Goal: Information Seeking & Learning: Find specific fact

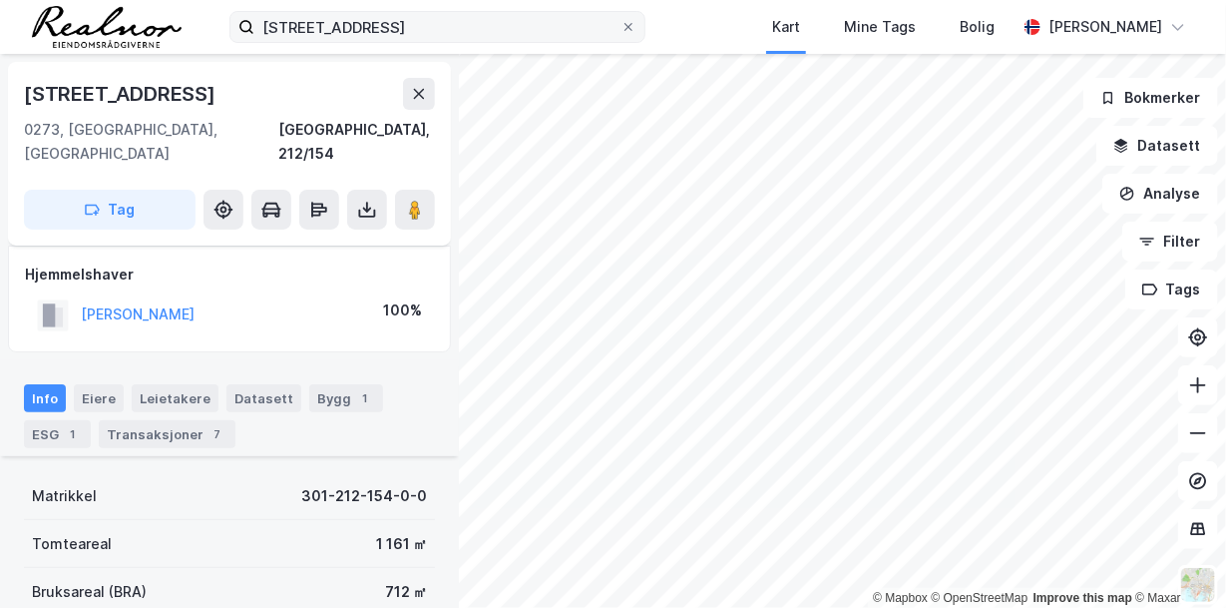
scroll to position [138, 0]
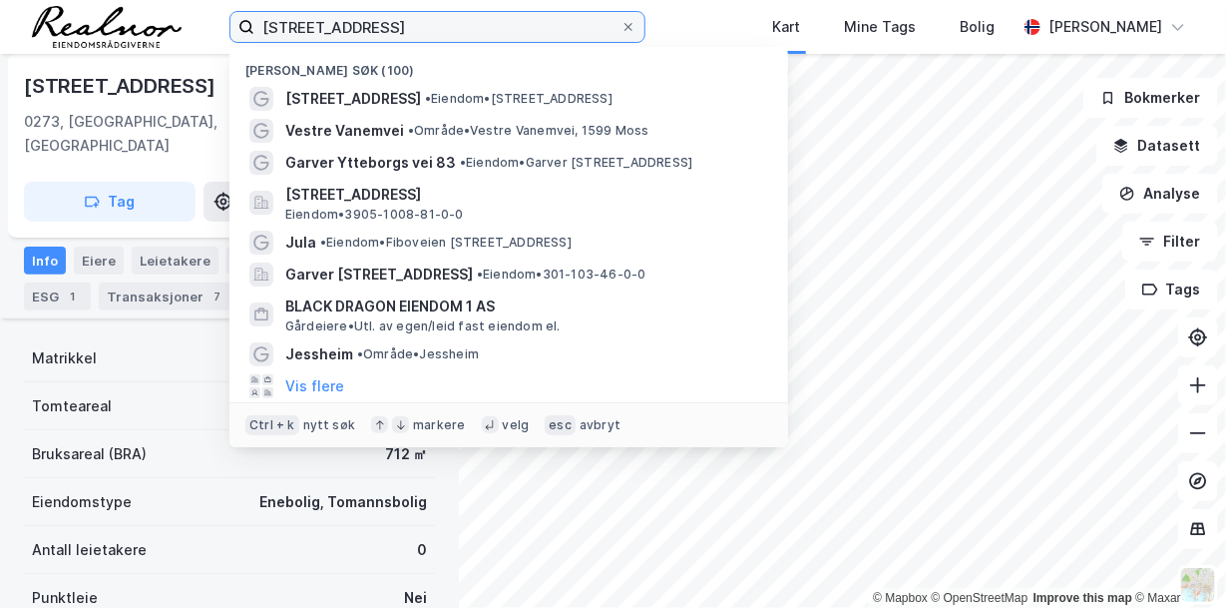
drag, startPoint x: 422, startPoint y: 24, endPoint x: 115, endPoint y: -24, distance: 311.0
click at [115, 0] on html "[STREET_ADDRESS] Nylige søk (100) Drammensveien 103D • Eiendom • [STREET_ADDRES…" at bounding box center [613, 304] width 1226 height 608
type input "kiwi stokke"
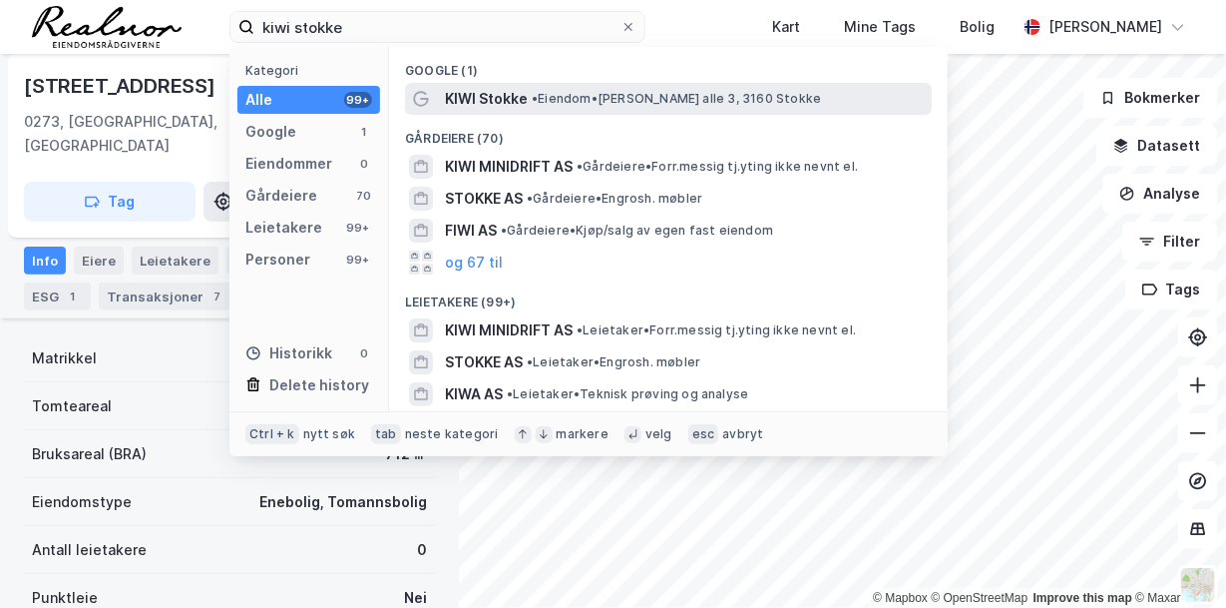
click at [576, 97] on span "• Eiendom • [STREET_ADDRESS]" at bounding box center [676, 99] width 289 height 16
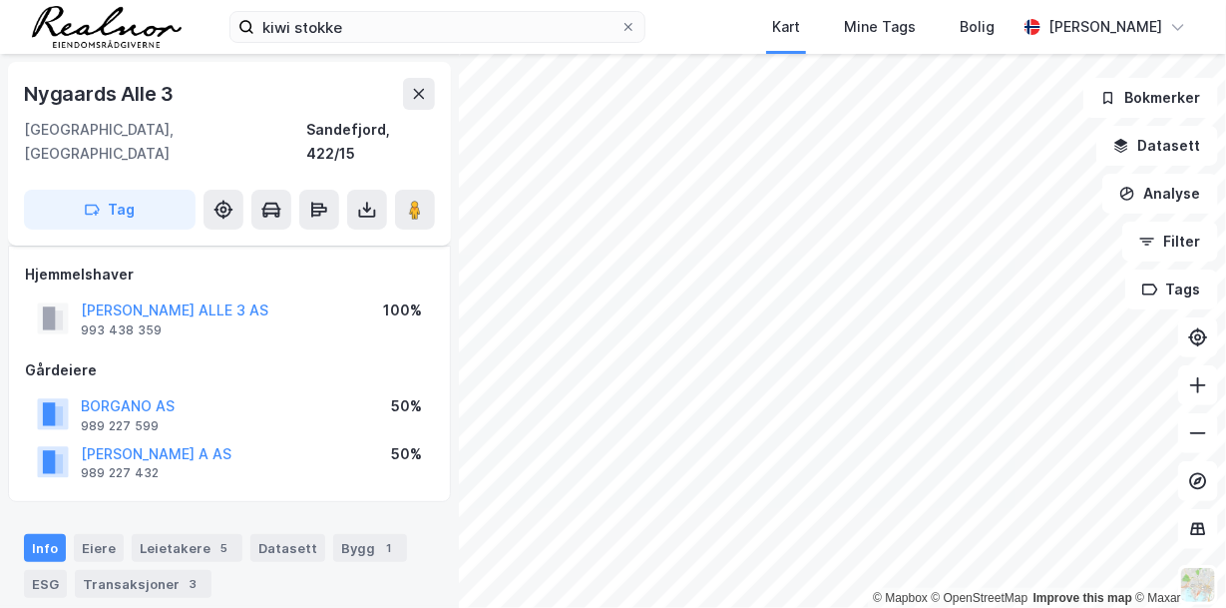
scroll to position [138, 0]
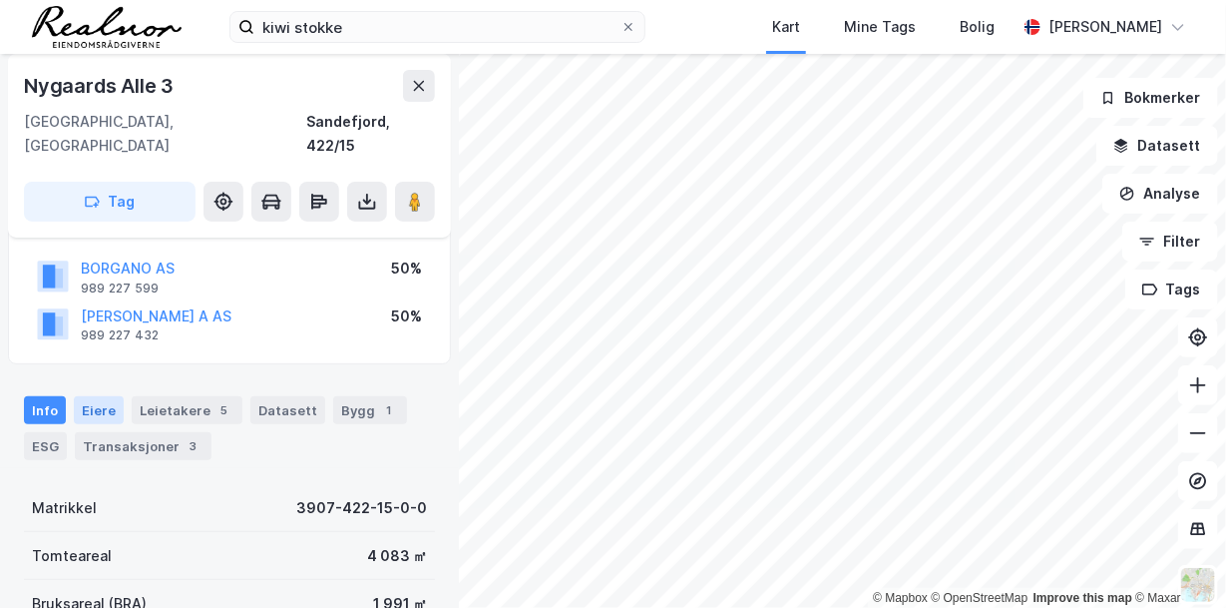
click at [106, 396] on div "Eiere" at bounding box center [99, 410] width 50 height 28
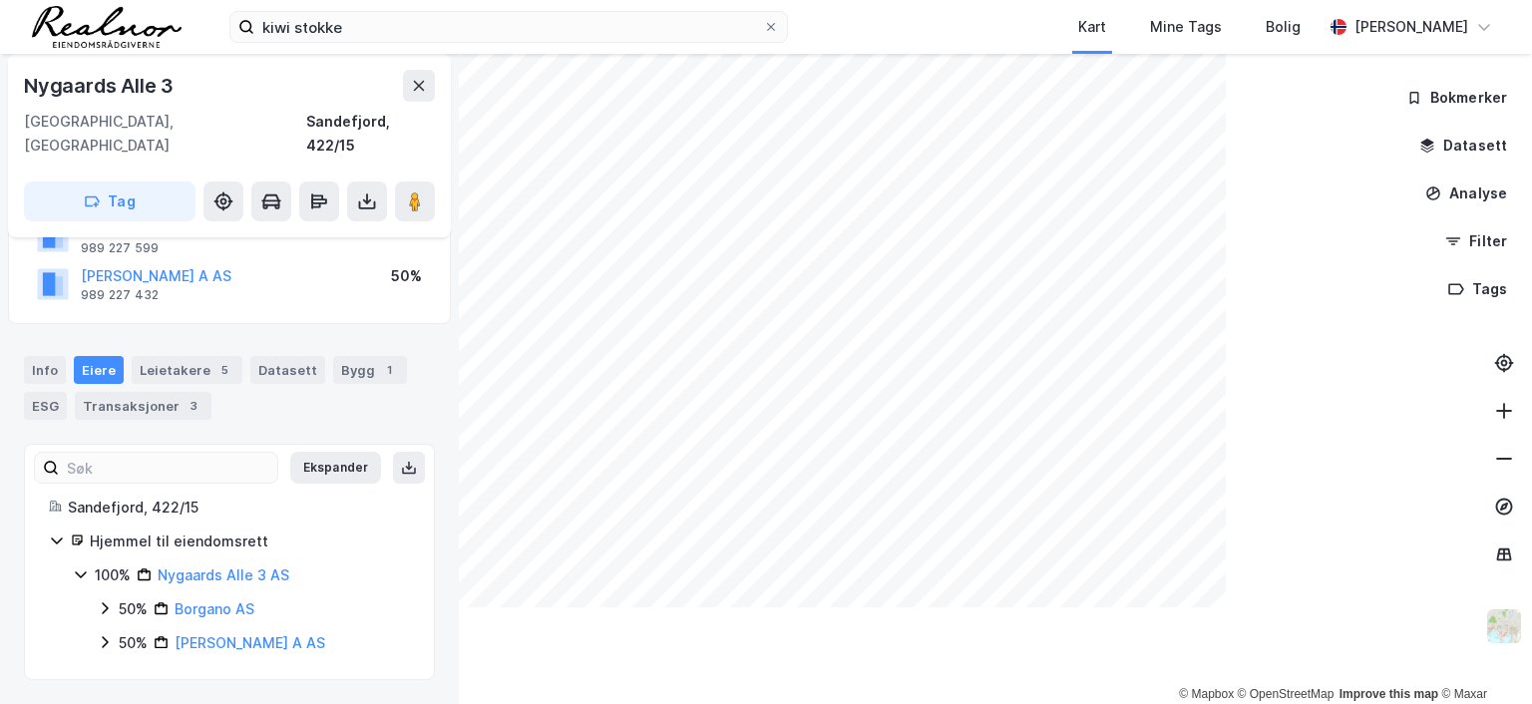
scroll to position [153, 0]
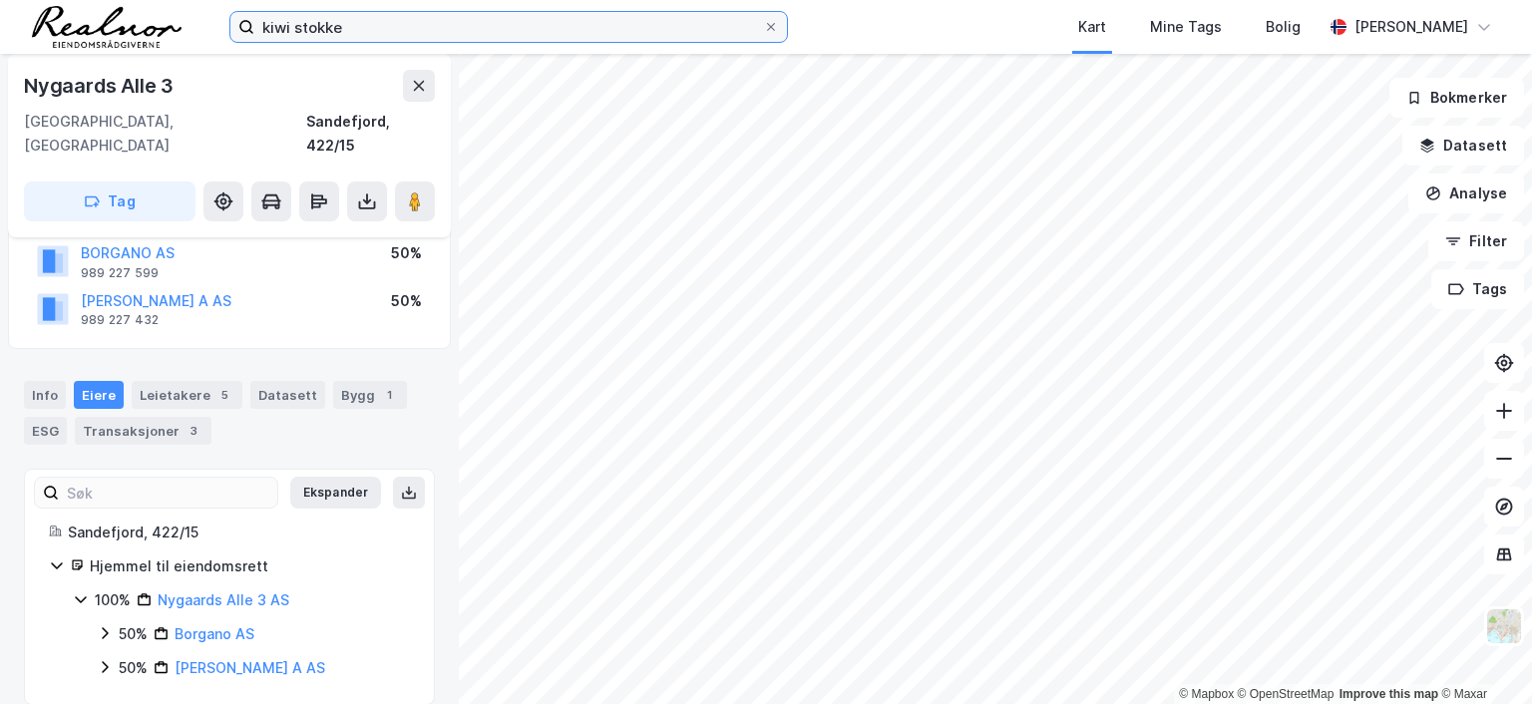
click at [351, 22] on input "kiwi stokke" at bounding box center [508, 27] width 509 height 30
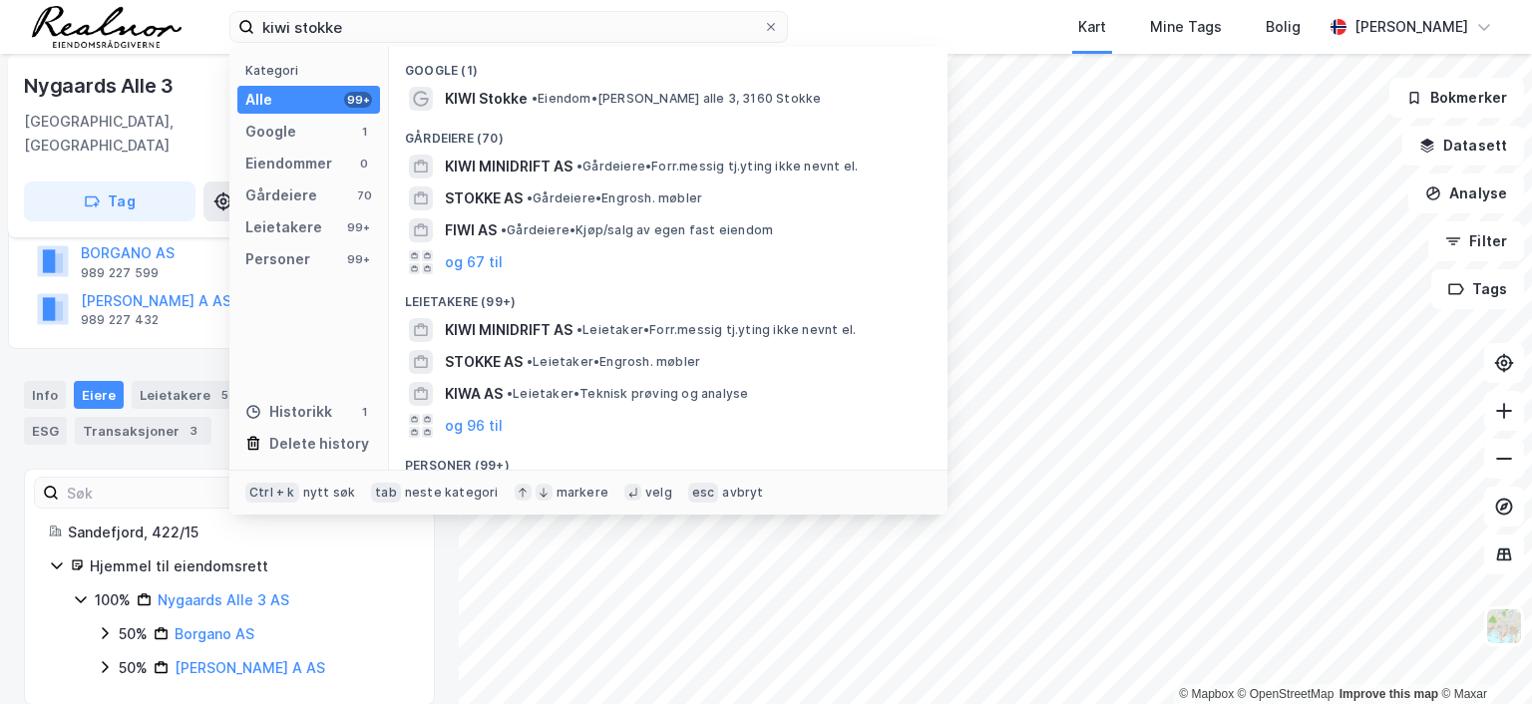
click at [347, 607] on div "50% Borgano AS" at bounding box center [264, 635] width 291 height 24
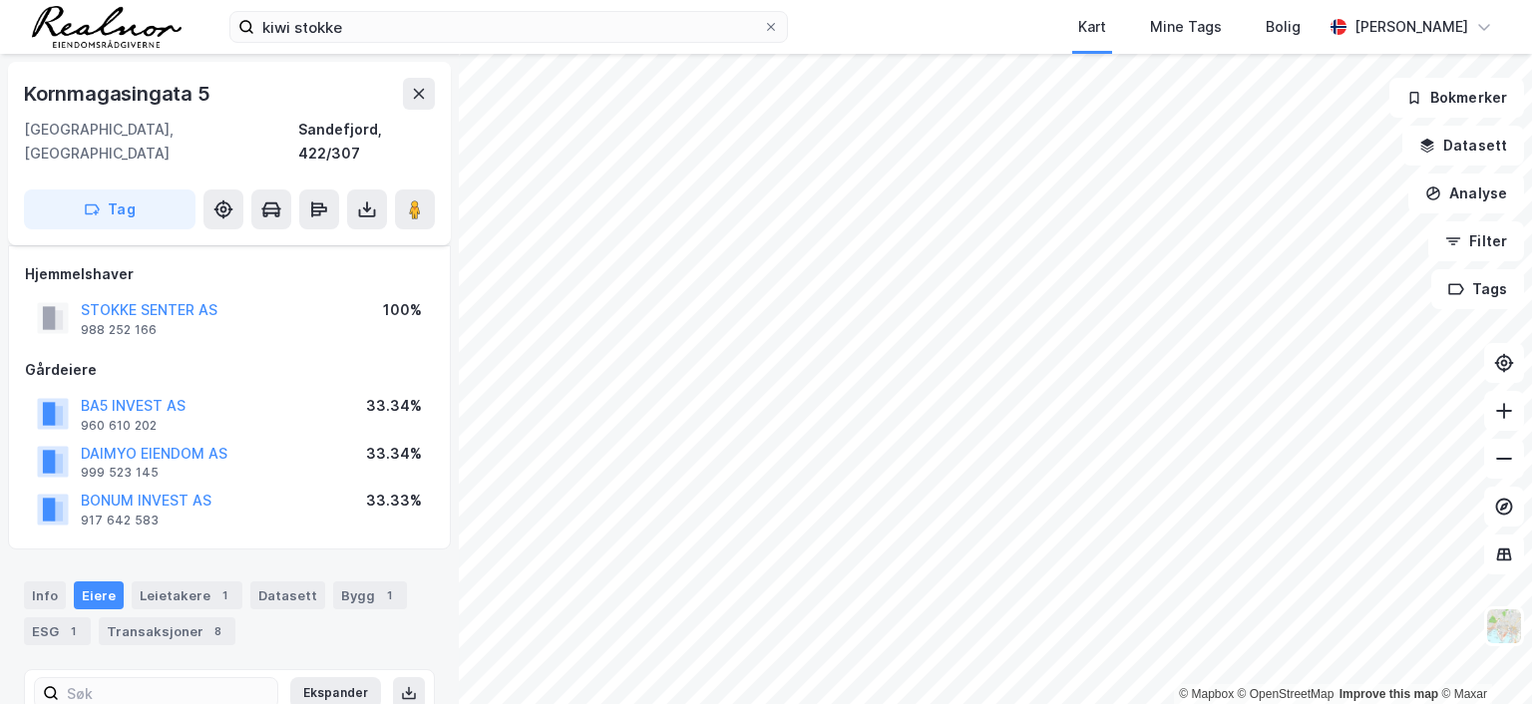
scroll to position [153, 0]
